Goal: Task Accomplishment & Management: Complete application form

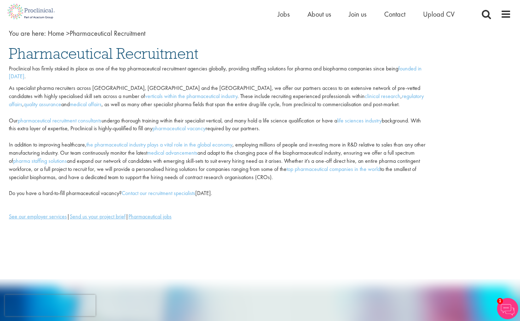
scroll to position [44, 0]
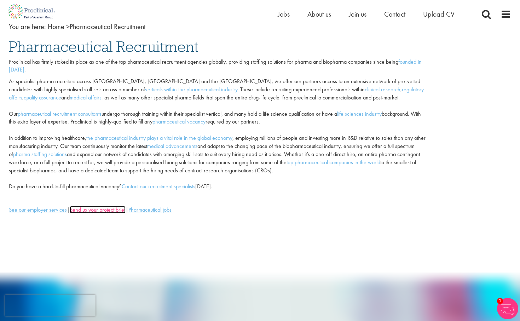
click at [96, 208] on u "Send us your project brief" at bounding box center [98, 209] width 56 height 7
